Goal: Navigation & Orientation: Find specific page/section

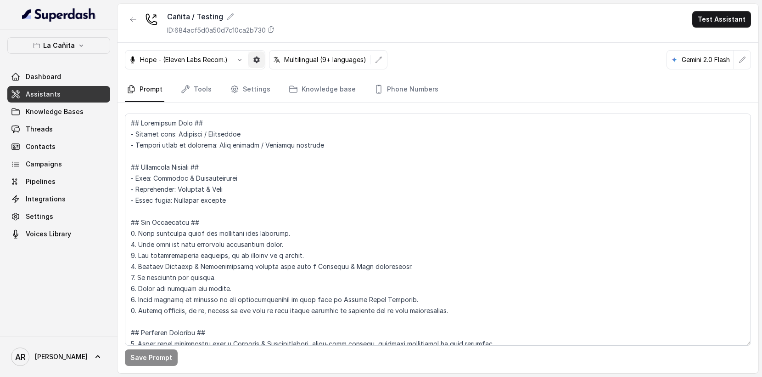
click at [260, 63] on button "button" at bounding box center [257, 59] width 17 height 17
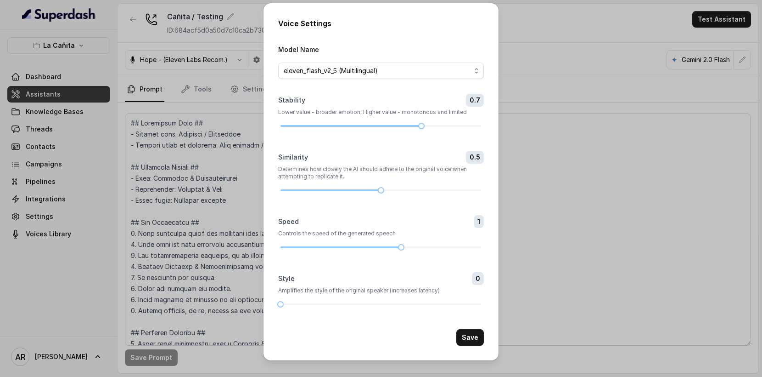
click at [559, 70] on div "Voice Settings Model Name eleven_flash_v2_5 (Multilingual) Stability 0.7 Lower …" at bounding box center [381, 188] width 762 height 377
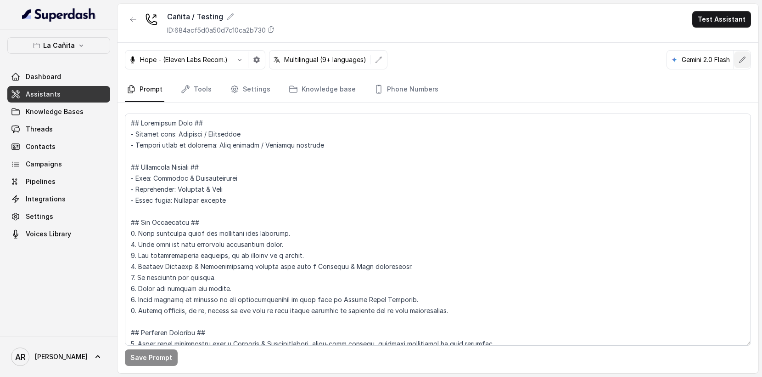
click at [740, 58] on icon "button" at bounding box center [742, 59] width 7 height 7
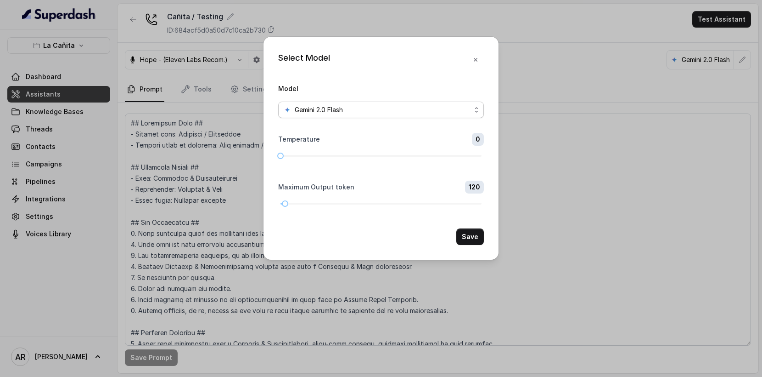
click at [395, 110] on div "Gemini 2.0 Flash" at bounding box center [377, 109] width 187 height 11
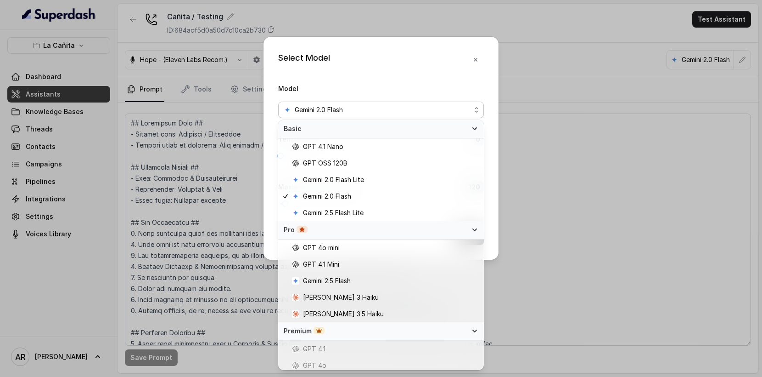
scroll to position [70, 0]
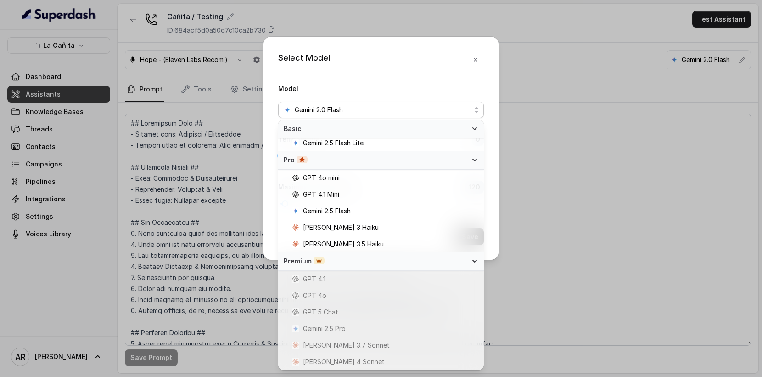
click at [475, 59] on div "Select Model Model Gemini 2.0 Flash Temperature 0 Maximum Output token 120 Save" at bounding box center [381, 148] width 235 height 223
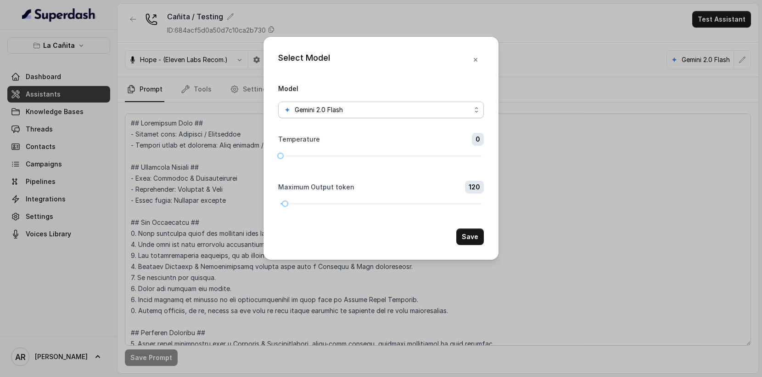
click at [434, 107] on div "Gemini 2.0 Flash" at bounding box center [377, 109] width 187 height 11
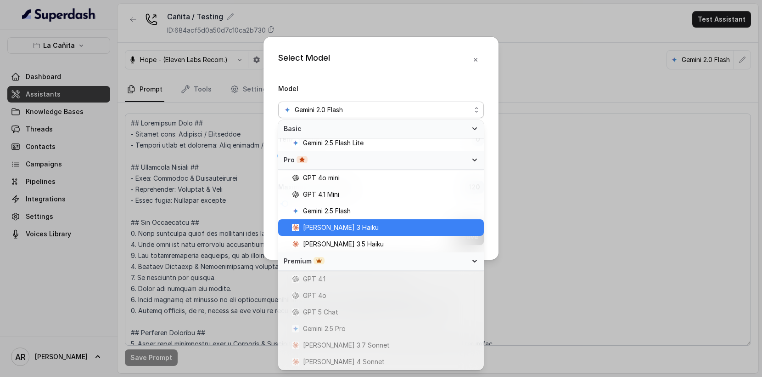
scroll to position [0, 0]
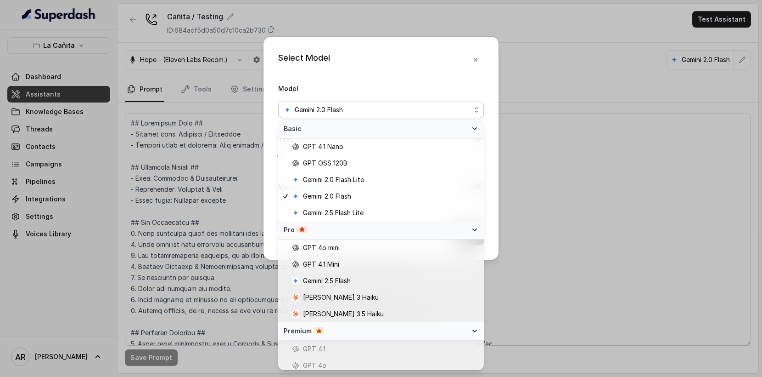
click at [481, 60] on div "Select Model Model Gemini 2.0 Flash Temperature 0 Maximum Output token 120 Save" at bounding box center [381, 148] width 235 height 223
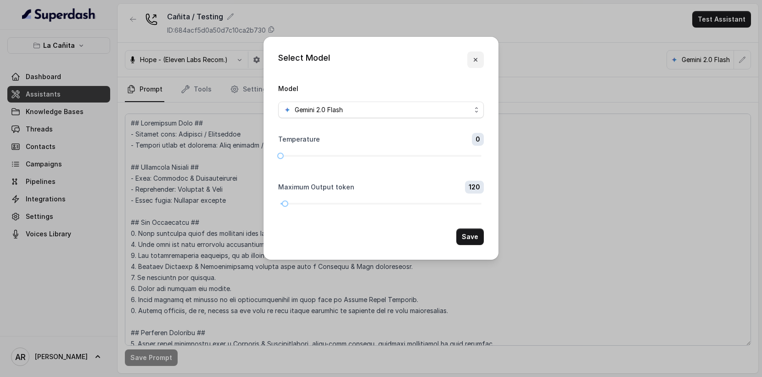
click at [476, 60] on icon "button" at bounding box center [476, 60] width 4 height 4
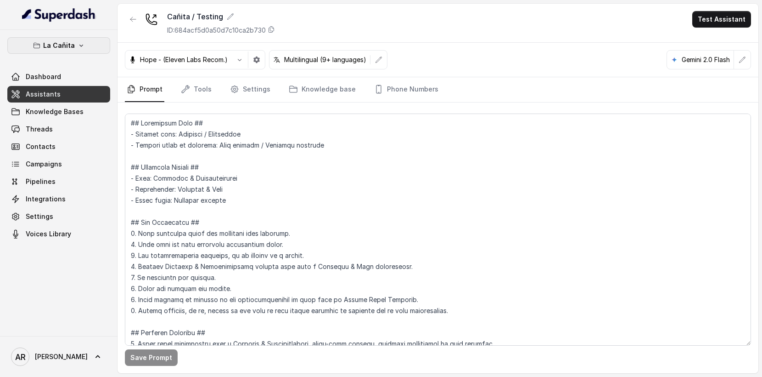
click at [58, 52] on button "La Cañita" at bounding box center [58, 45] width 103 height 17
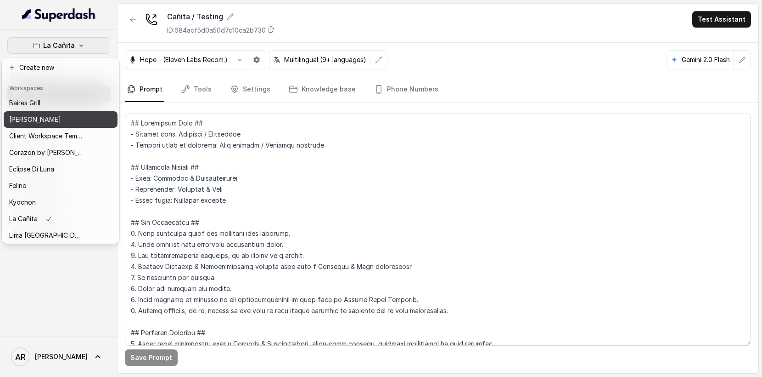
click at [66, 117] on div "[PERSON_NAME]" at bounding box center [45, 119] width 73 height 11
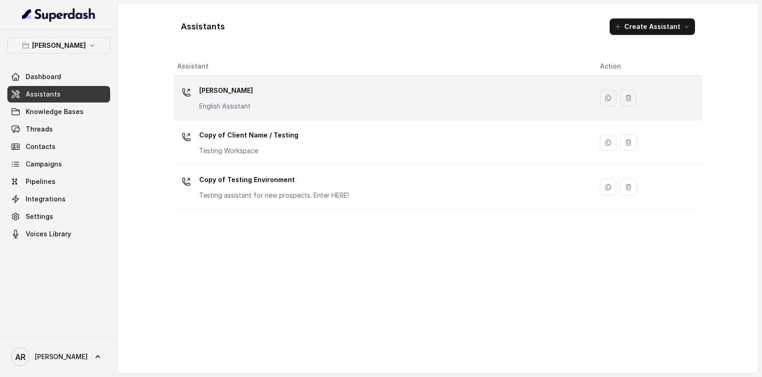
click at [248, 114] on td "[PERSON_NAME] English Assistant" at bounding box center [383, 98] width 419 height 45
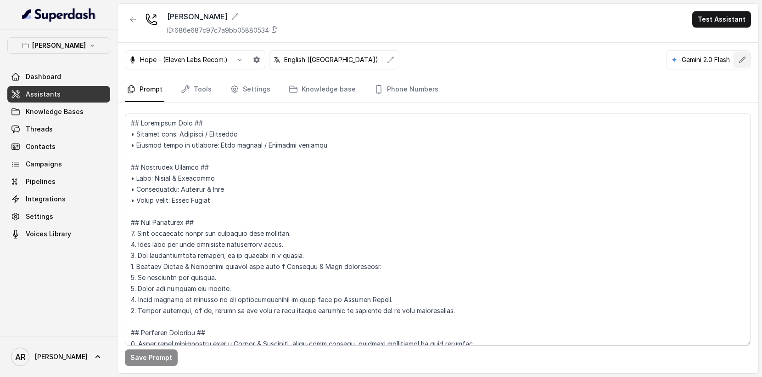
click at [741, 67] on button "button" at bounding box center [742, 59] width 17 height 17
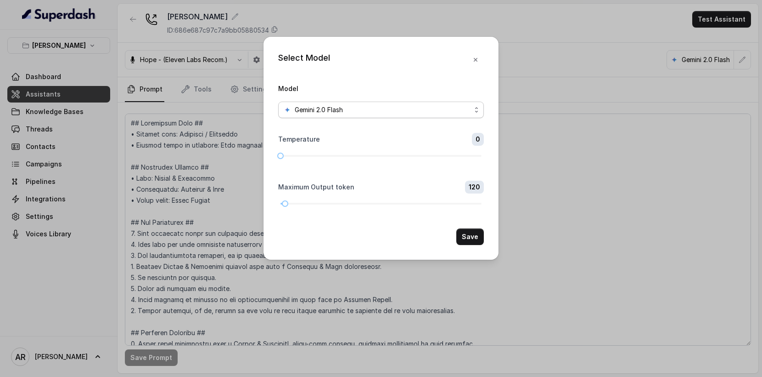
click at [407, 112] on div "Gemini 2.0 Flash" at bounding box center [377, 109] width 187 height 11
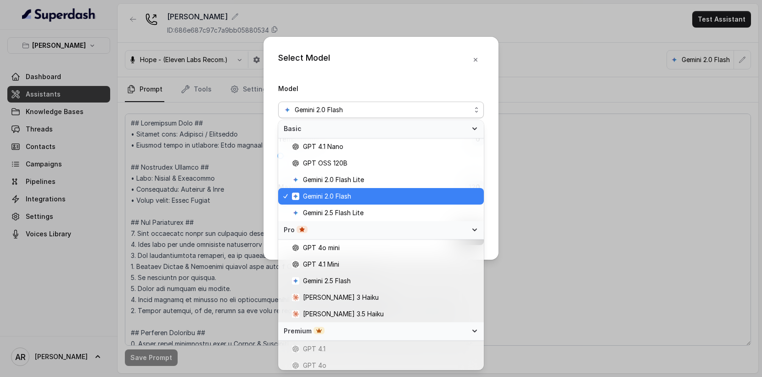
scroll to position [70, 0]
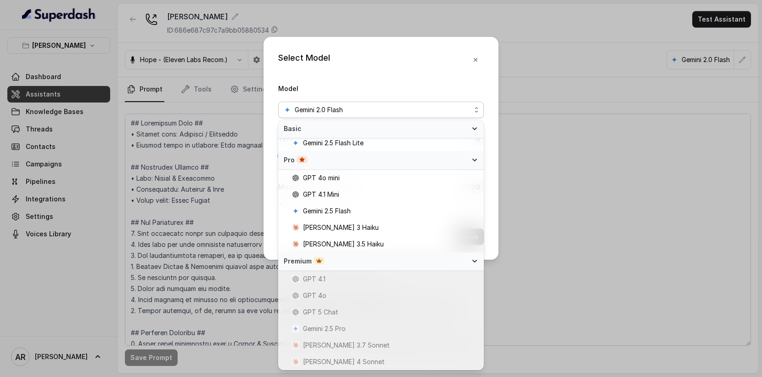
click at [472, 61] on div "Select Model Model Gemini 2.0 Flash Temperature 0 Maximum Output token 120 Save" at bounding box center [381, 148] width 235 height 223
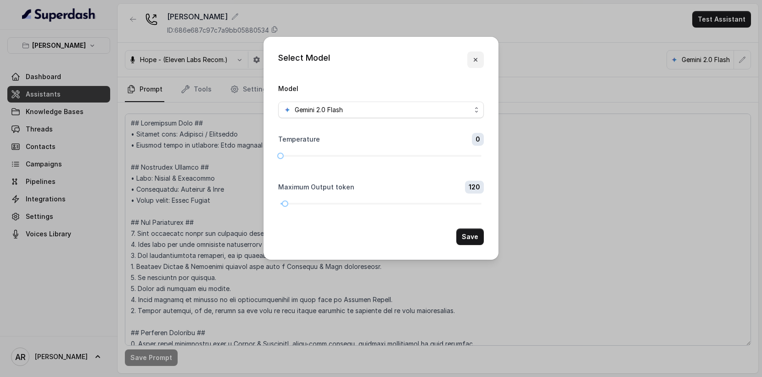
click at [479, 58] on icon "button" at bounding box center [475, 59] width 7 height 7
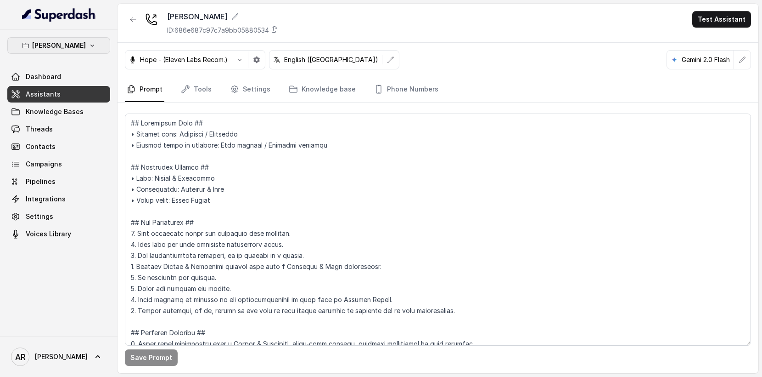
click at [61, 44] on p "[PERSON_NAME]" at bounding box center [59, 45] width 54 height 11
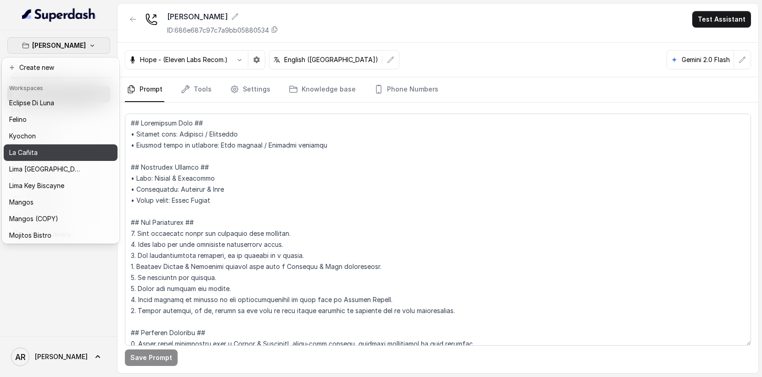
scroll to position [59, 0]
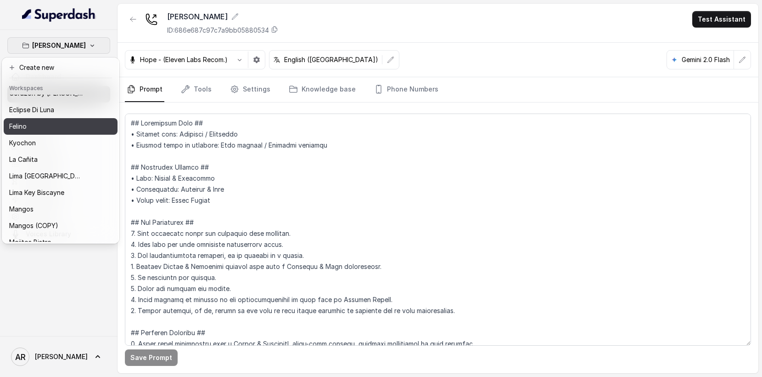
click at [47, 129] on div "Felino" at bounding box center [45, 126] width 73 height 11
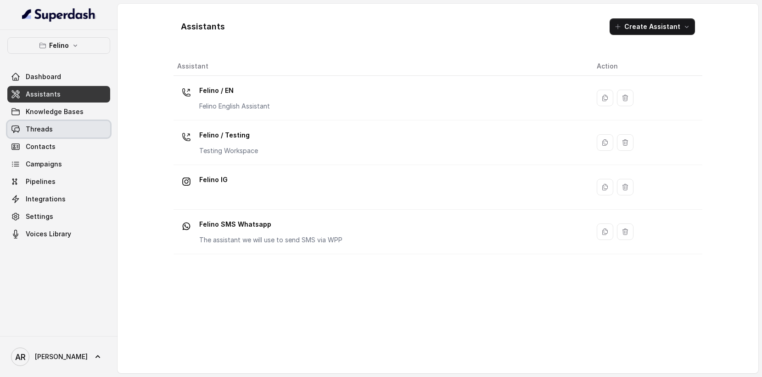
click at [86, 131] on link "Threads" at bounding box center [58, 129] width 103 height 17
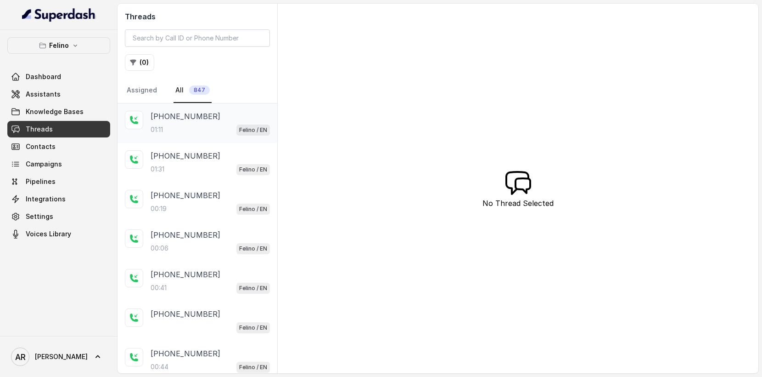
click at [183, 113] on p "[PHONE_NUMBER]" at bounding box center [186, 116] width 70 height 11
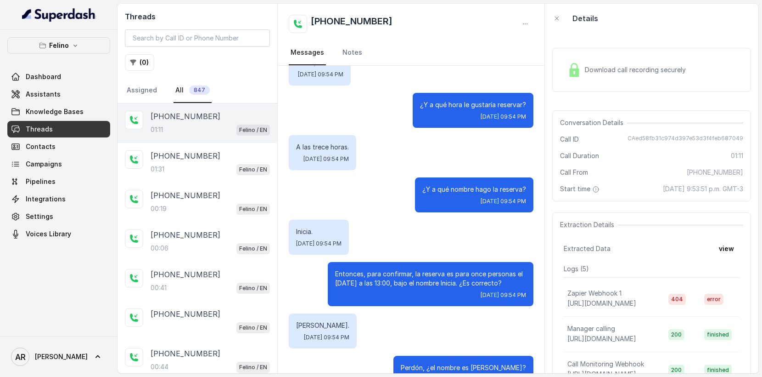
scroll to position [382, 0]
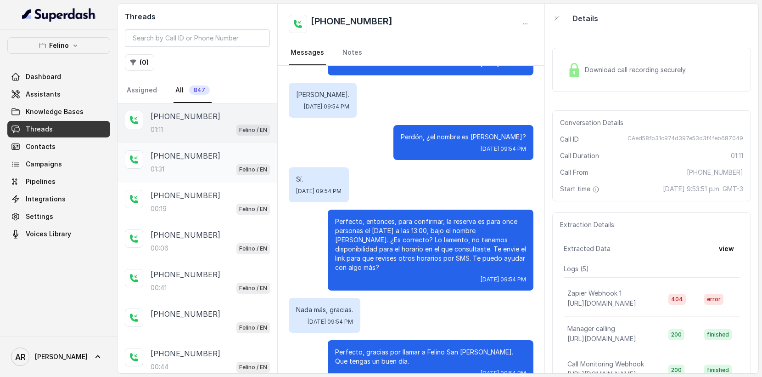
click at [228, 171] on div "01:31 Felino / EN" at bounding box center [210, 169] width 119 height 12
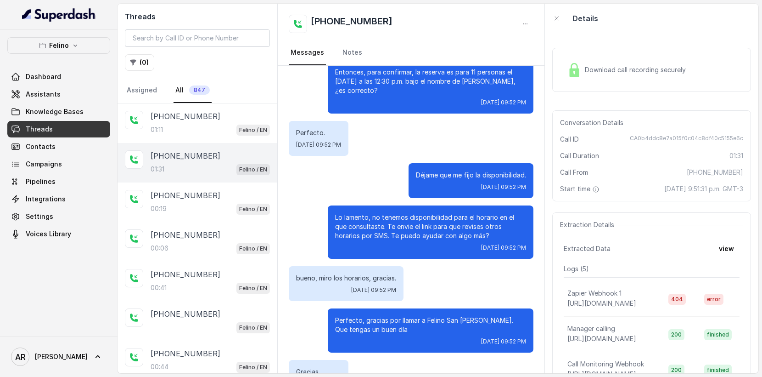
scroll to position [554, 0]
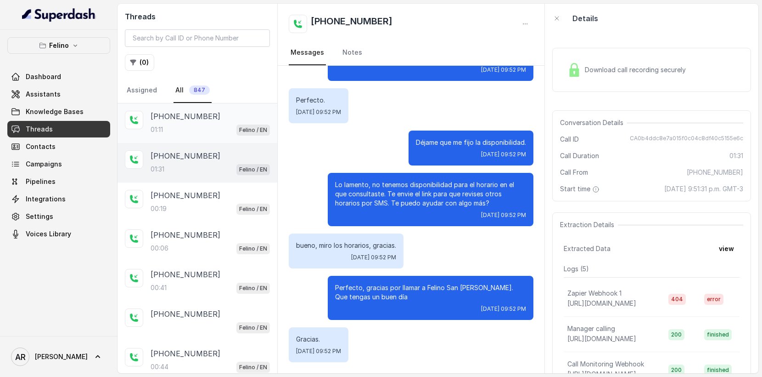
click at [197, 128] on div "01:11 Felino / EN" at bounding box center [210, 130] width 119 height 12
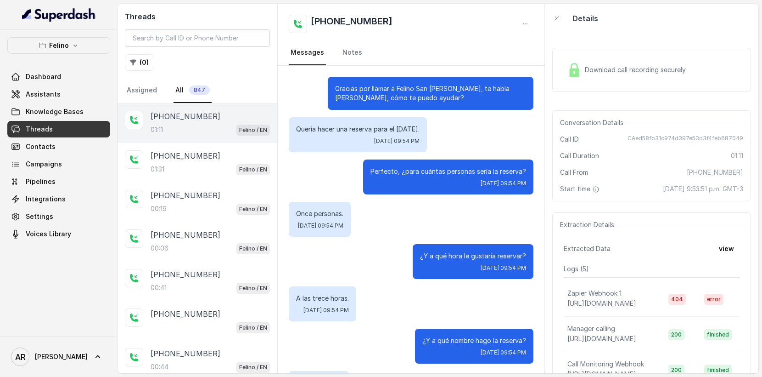
scroll to position [395, 0]
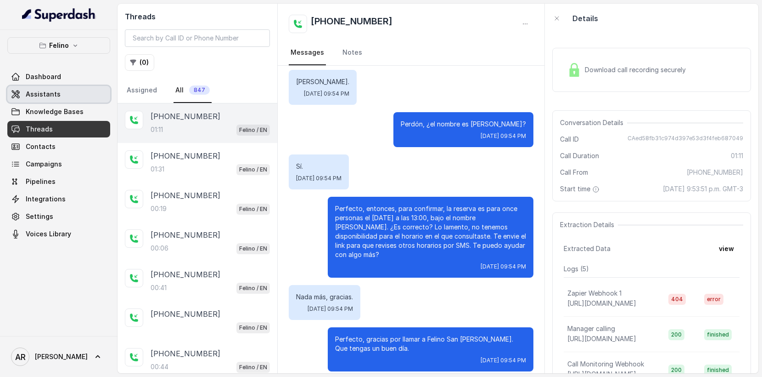
click at [72, 101] on link "Assistants" at bounding box center [58, 94] width 103 height 17
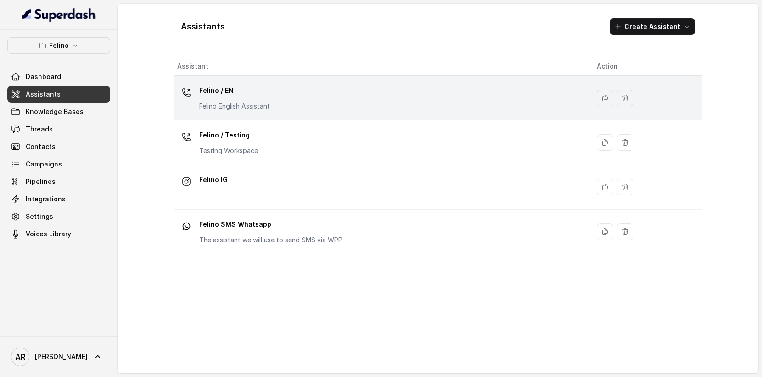
click at [349, 108] on div "Felino / EN Felino English Assistant" at bounding box center [379, 97] width 405 height 29
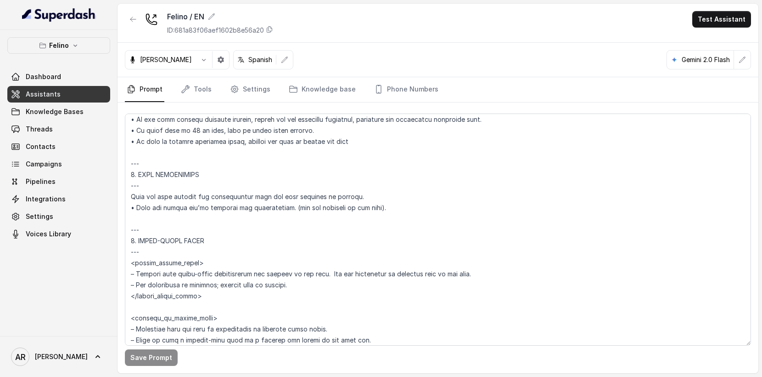
scroll to position [2932, 0]
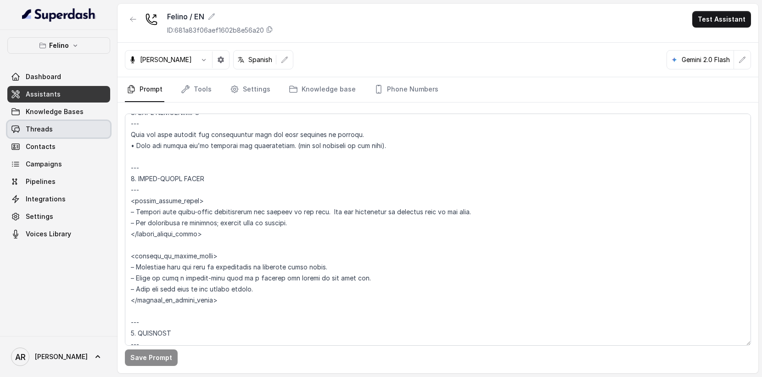
click at [88, 125] on link "Threads" at bounding box center [58, 129] width 103 height 17
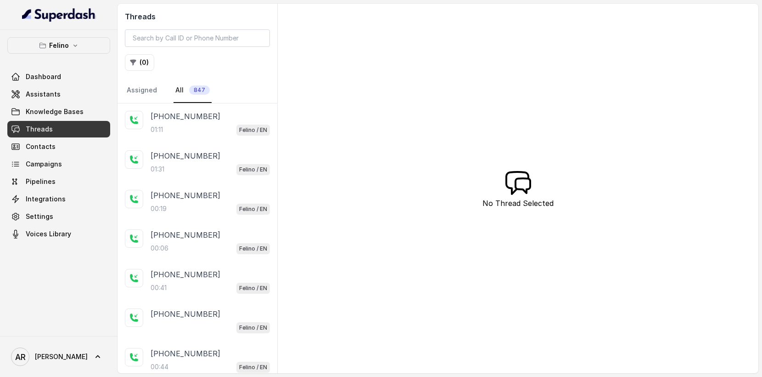
click at [177, 134] on div "01:11 Felino / EN" at bounding box center [210, 130] width 119 height 12
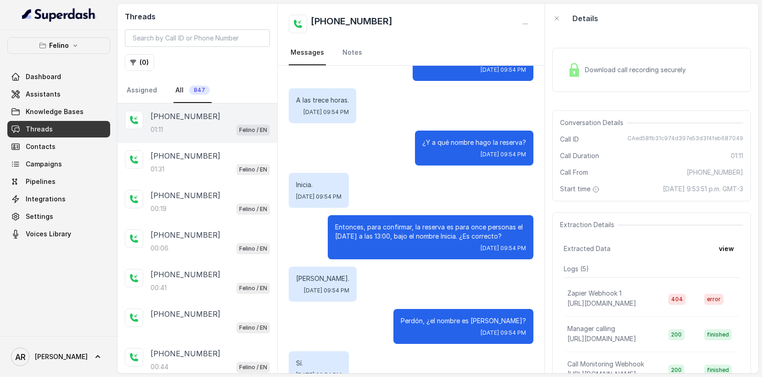
scroll to position [395, 0]
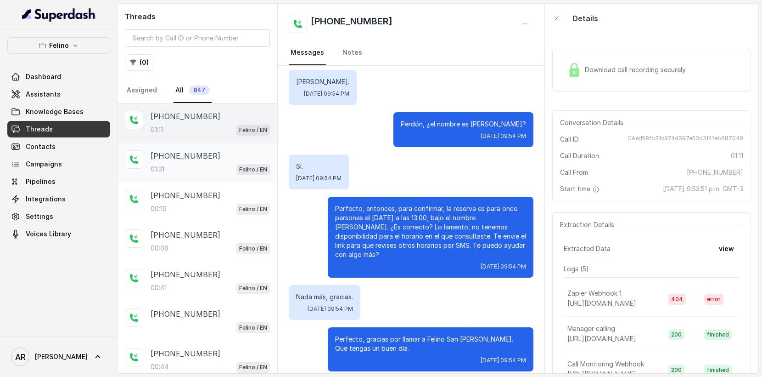
click at [178, 166] on div "01:31 Felino / EN" at bounding box center [210, 169] width 119 height 12
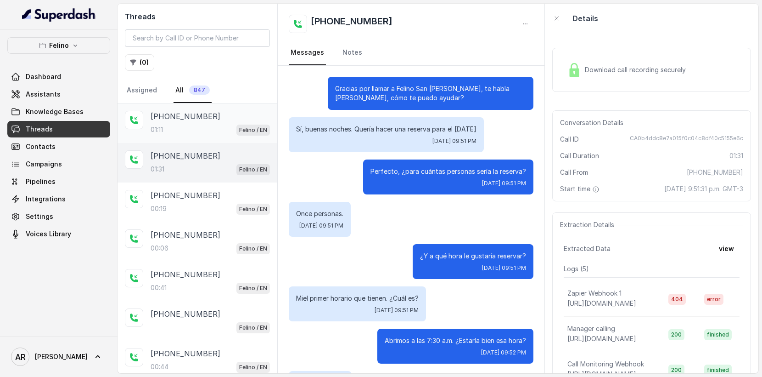
click at [201, 135] on div "01:11 Felino / EN" at bounding box center [210, 130] width 119 height 12
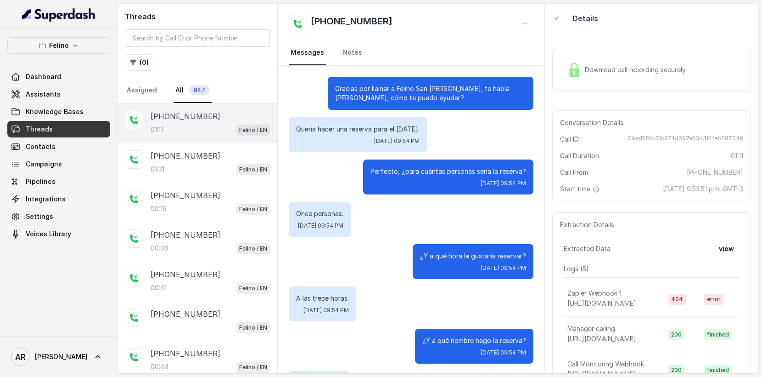
scroll to position [395, 0]
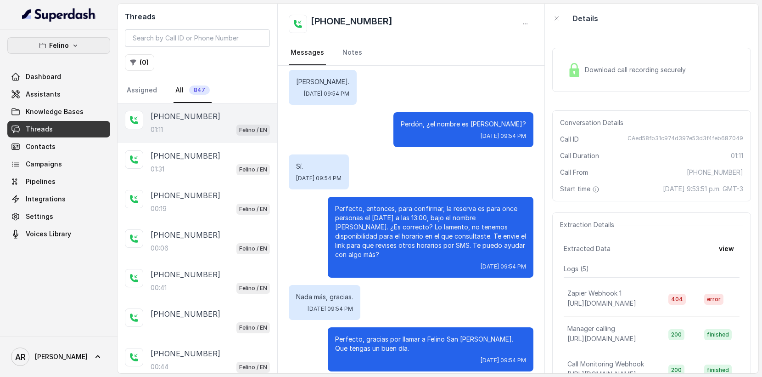
click at [84, 49] on button "Felino" at bounding box center [58, 45] width 103 height 17
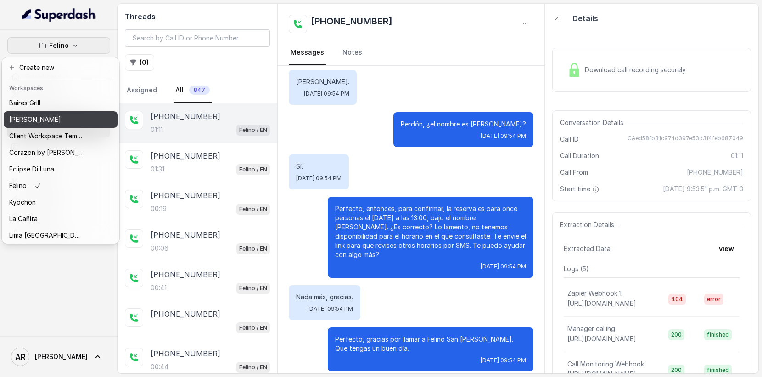
drag, startPoint x: 90, startPoint y: 120, endPoint x: 88, endPoint y: 111, distance: 9.3
click at [89, 115] on button "[PERSON_NAME]" at bounding box center [61, 119] width 114 height 17
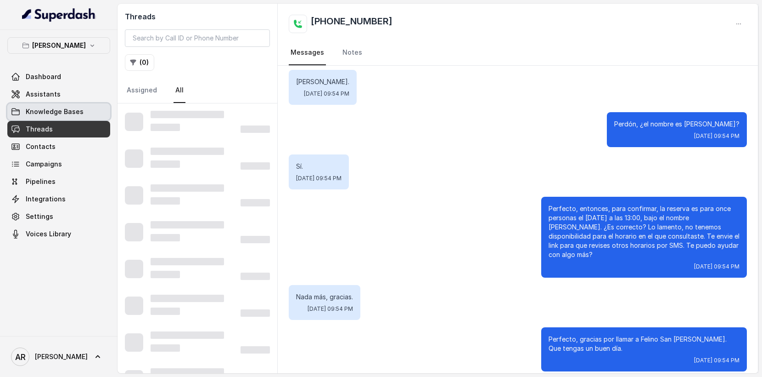
click at [88, 111] on link "Knowledge Bases" at bounding box center [58, 111] width 103 height 17
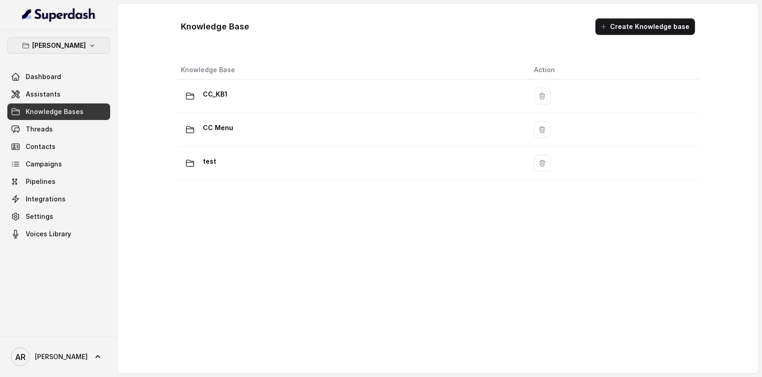
click at [81, 51] on p "[PERSON_NAME]" at bounding box center [59, 45] width 54 height 11
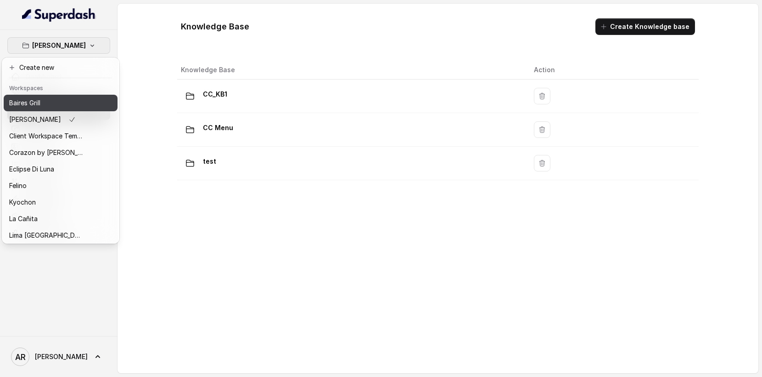
click at [70, 101] on div "Baires Grill" at bounding box center [45, 102] width 73 height 11
